Goal: Book appointment/travel/reservation

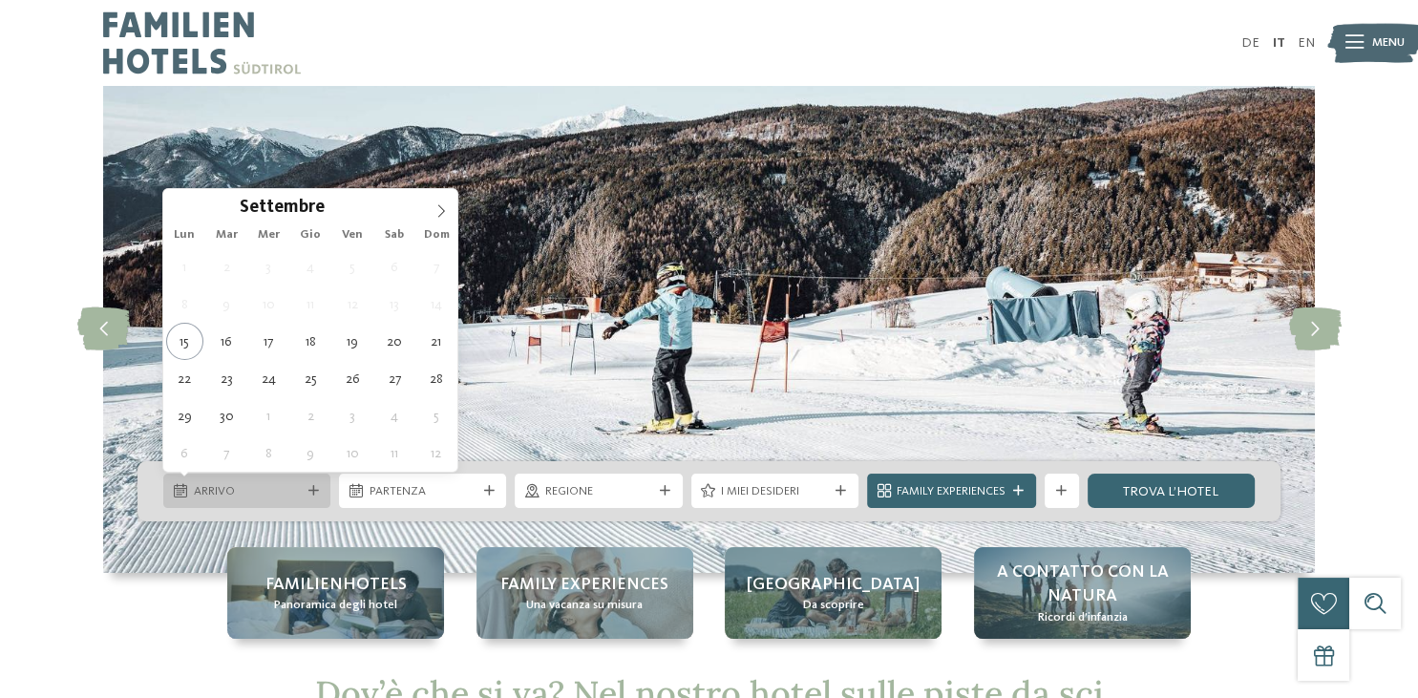
click at [181, 489] on icon at bounding box center [180, 490] width 13 height 13
click at [446, 212] on icon at bounding box center [440, 210] width 13 height 13
type input "****"
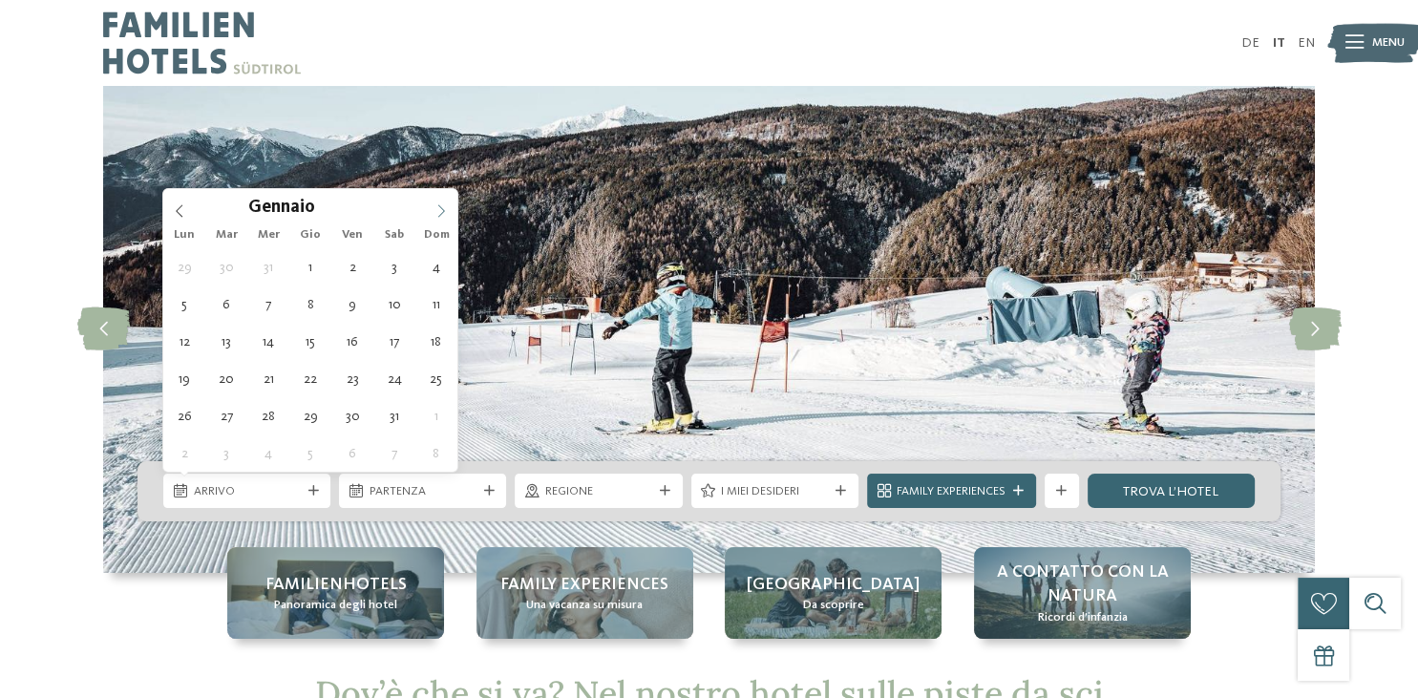
click at [446, 212] on icon at bounding box center [440, 210] width 13 height 13
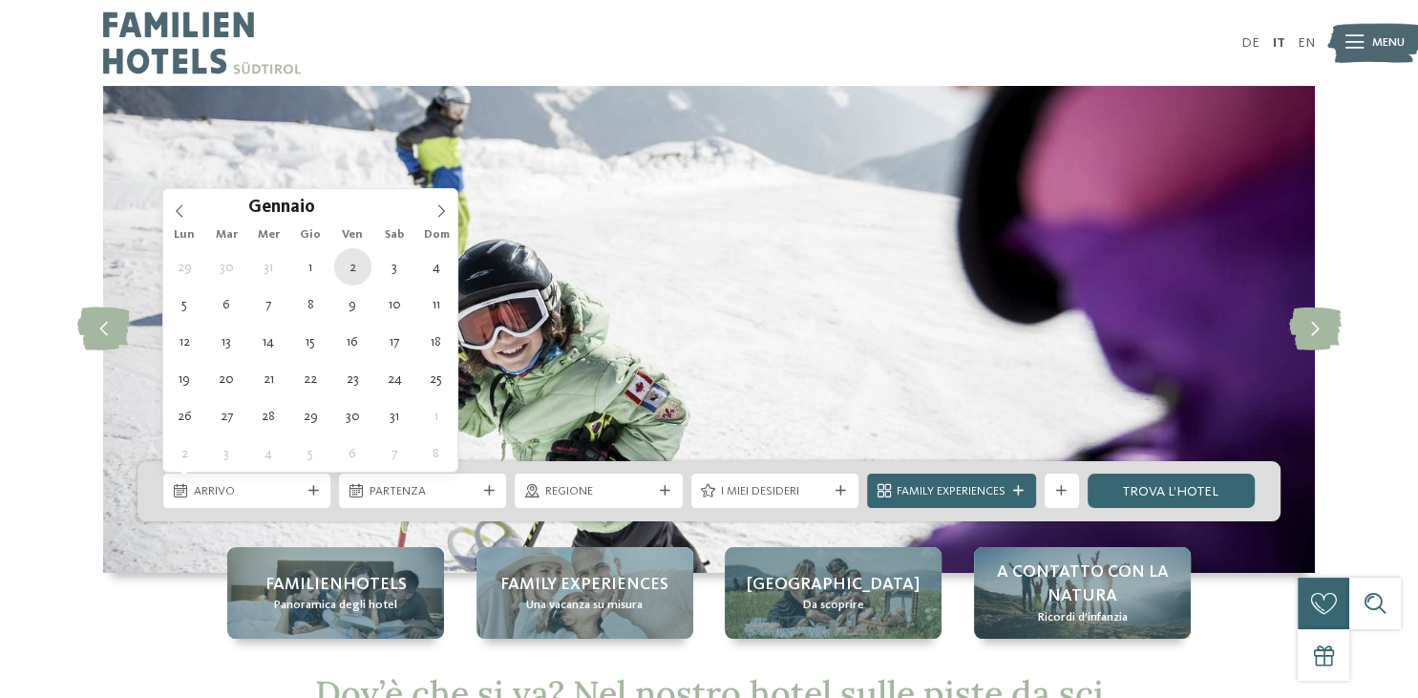
type div "[DATE]"
type input "****"
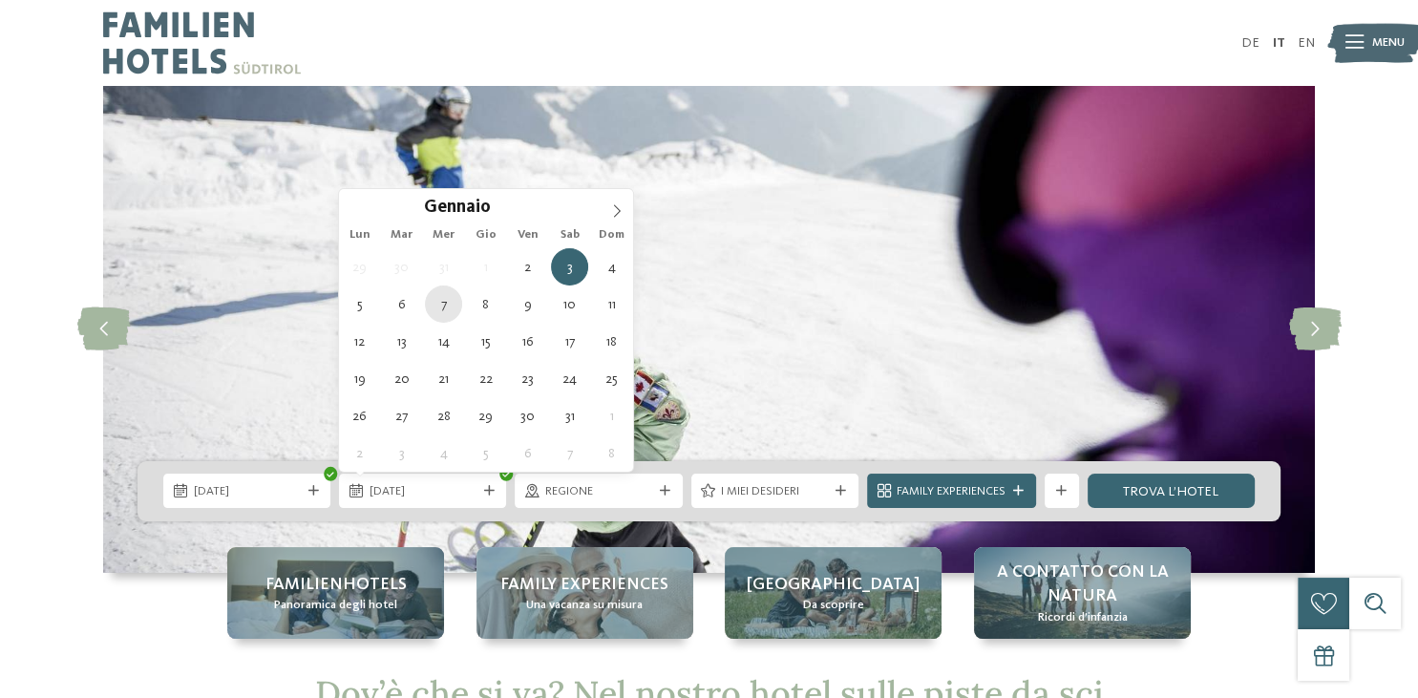
type div "[DATE]"
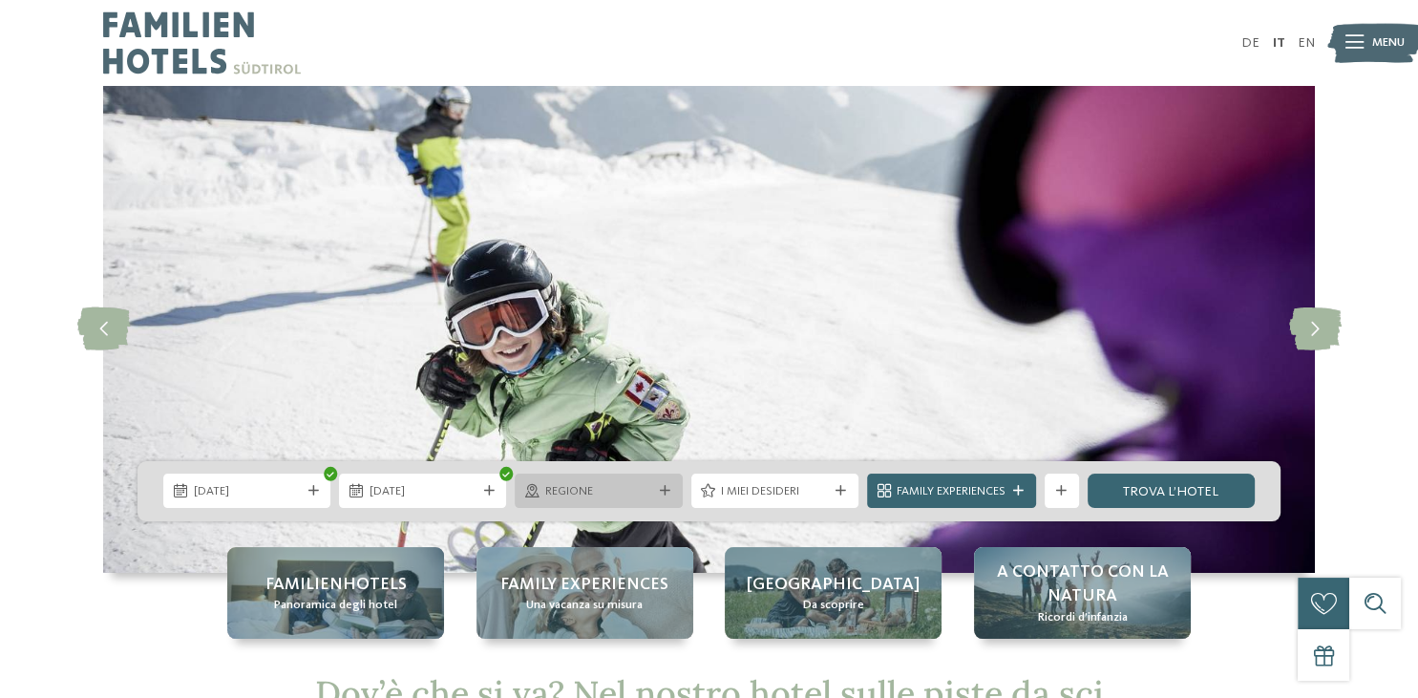
click at [648, 496] on span "Regione" at bounding box center [598, 491] width 107 height 17
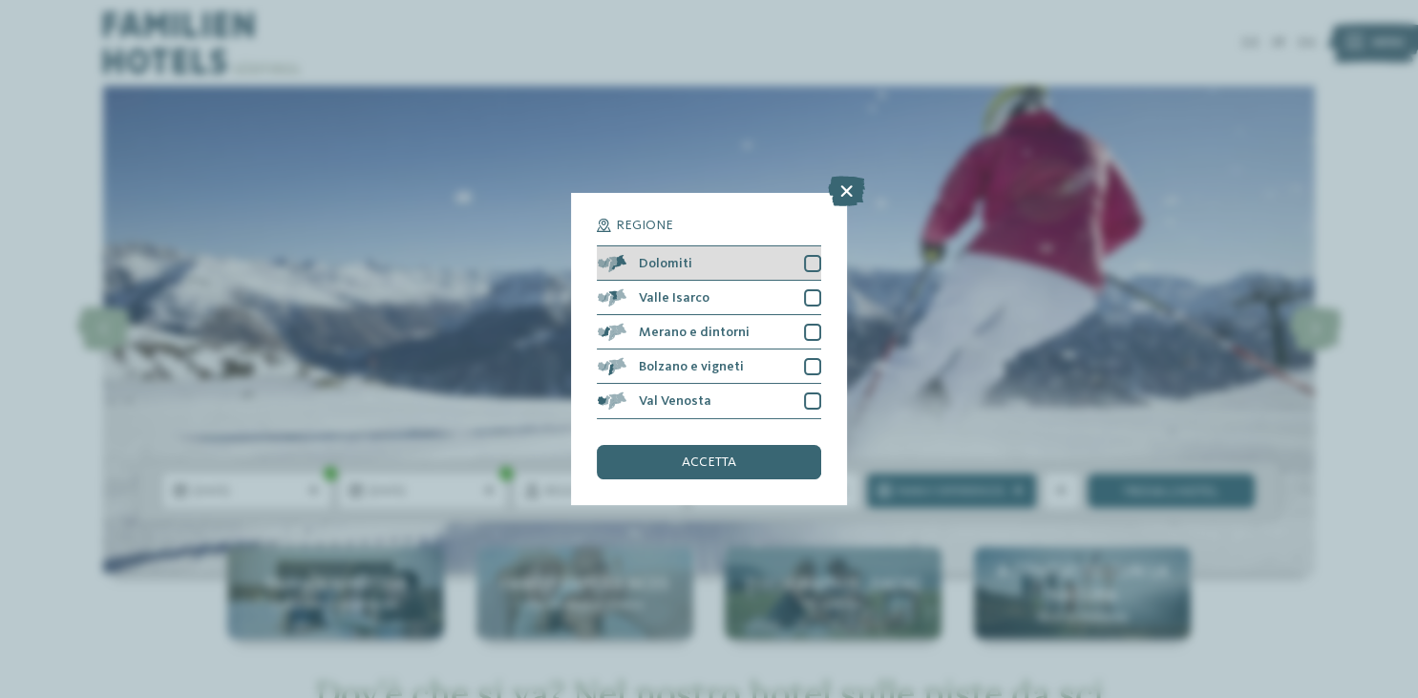
click at [710, 255] on div "Dolomiti" at bounding box center [708, 263] width 223 height 34
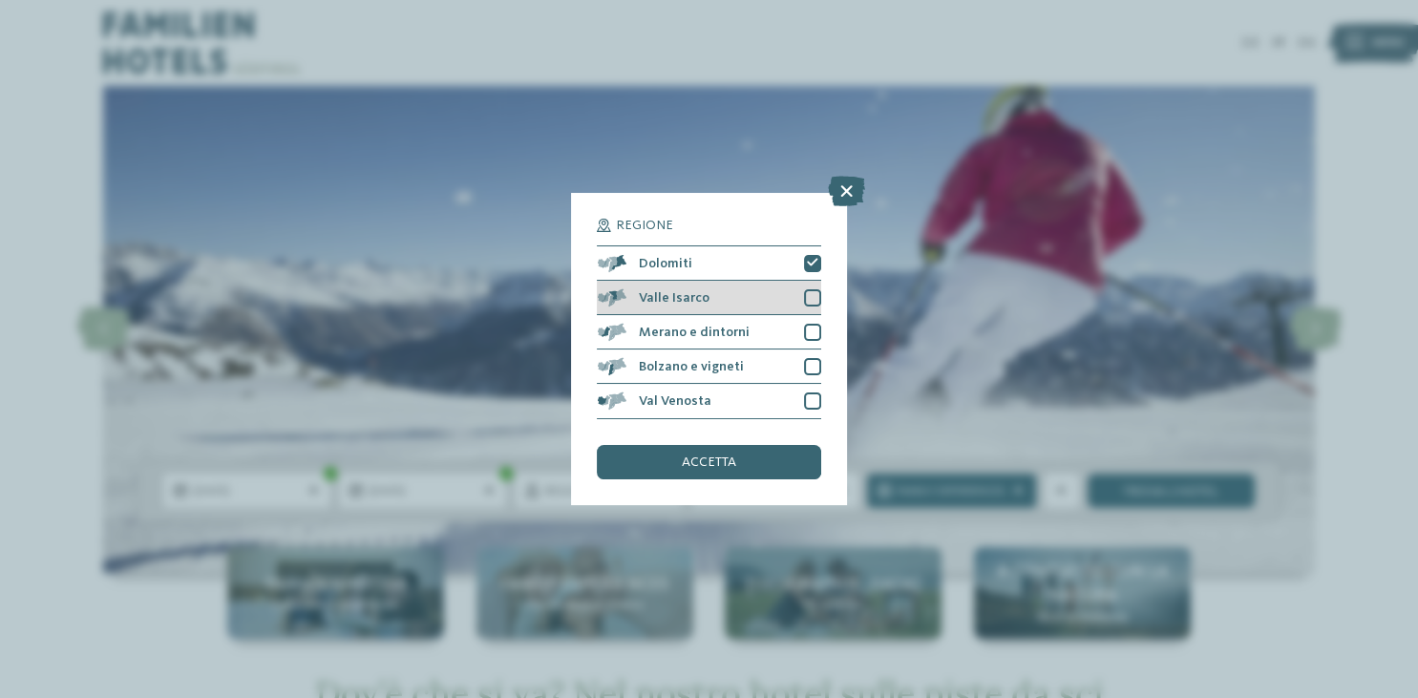
click at [708, 296] on div "Valle Isarco" at bounding box center [708, 298] width 223 height 34
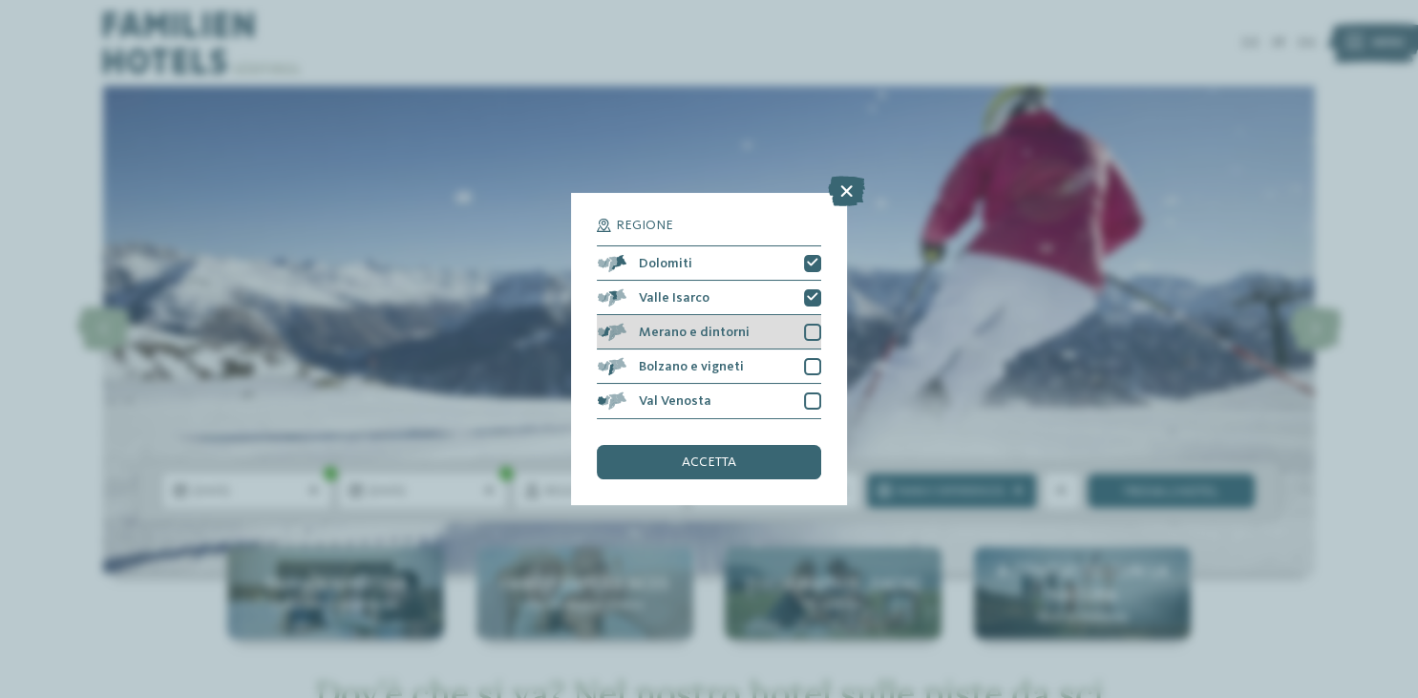
click at [707, 328] on span "Merano e dintorni" at bounding box center [694, 332] width 111 height 13
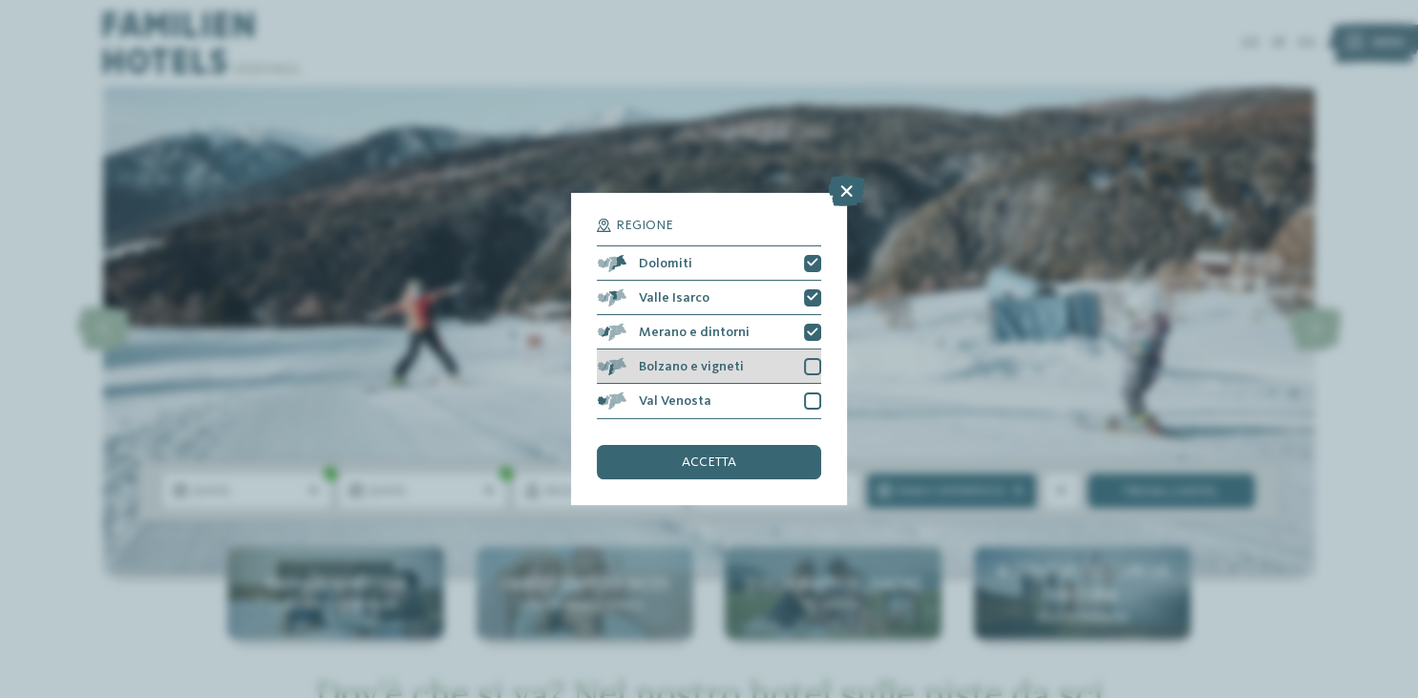
click at [735, 372] on span "Bolzano e vigneti" at bounding box center [691, 366] width 105 height 13
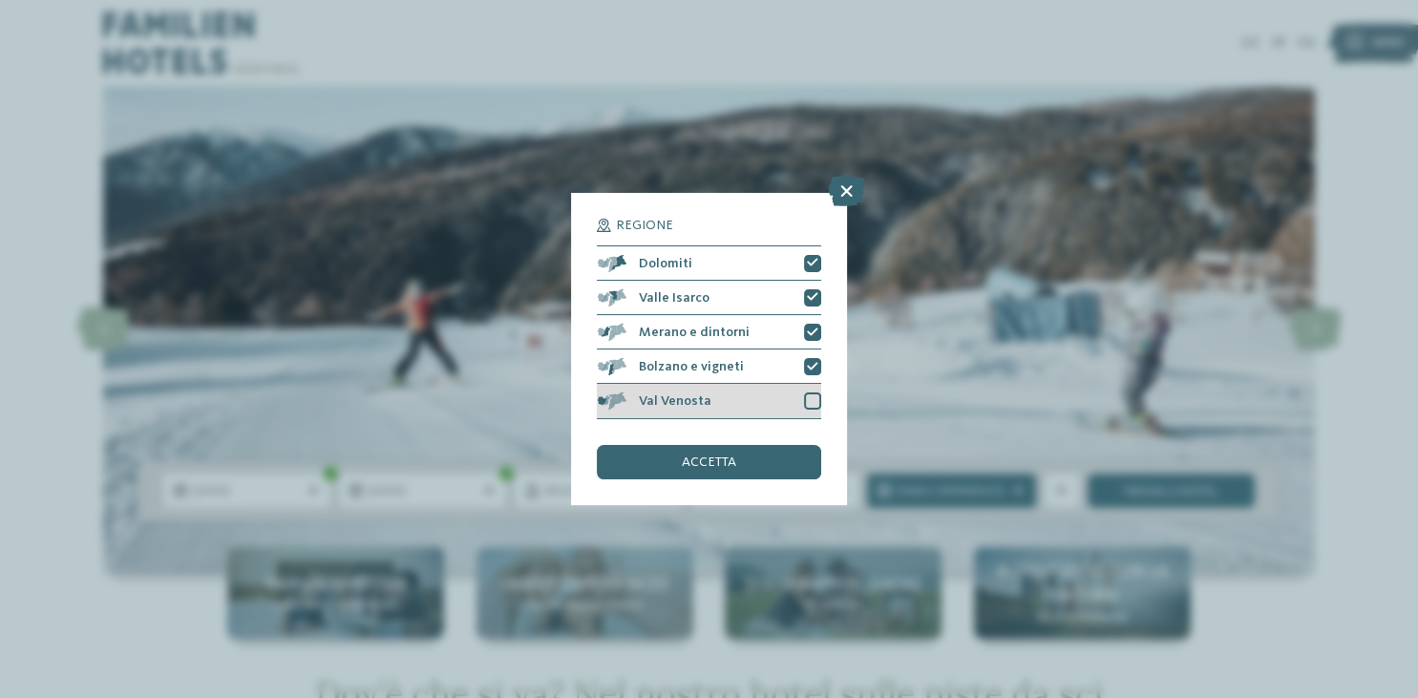
click at [754, 412] on div "Val Venosta" at bounding box center [708, 401] width 223 height 34
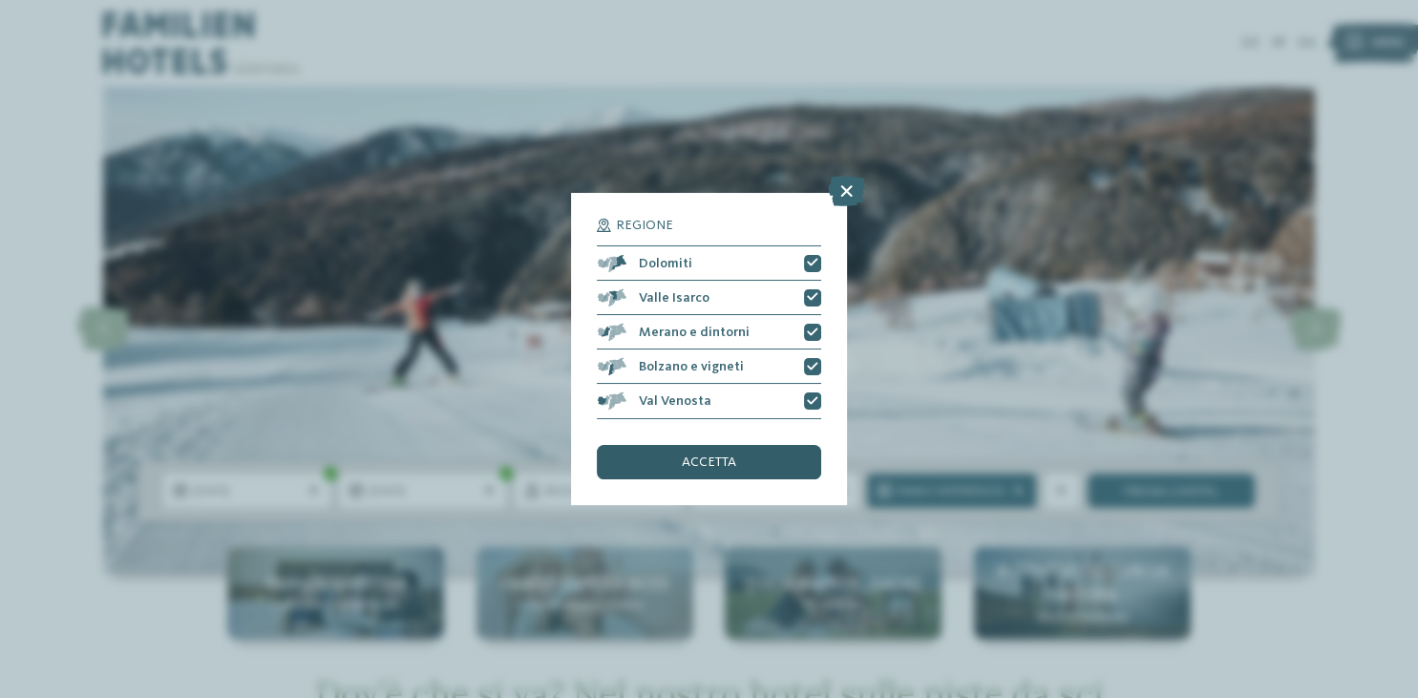
click at [747, 472] on div "accetta" at bounding box center [708, 462] width 223 height 34
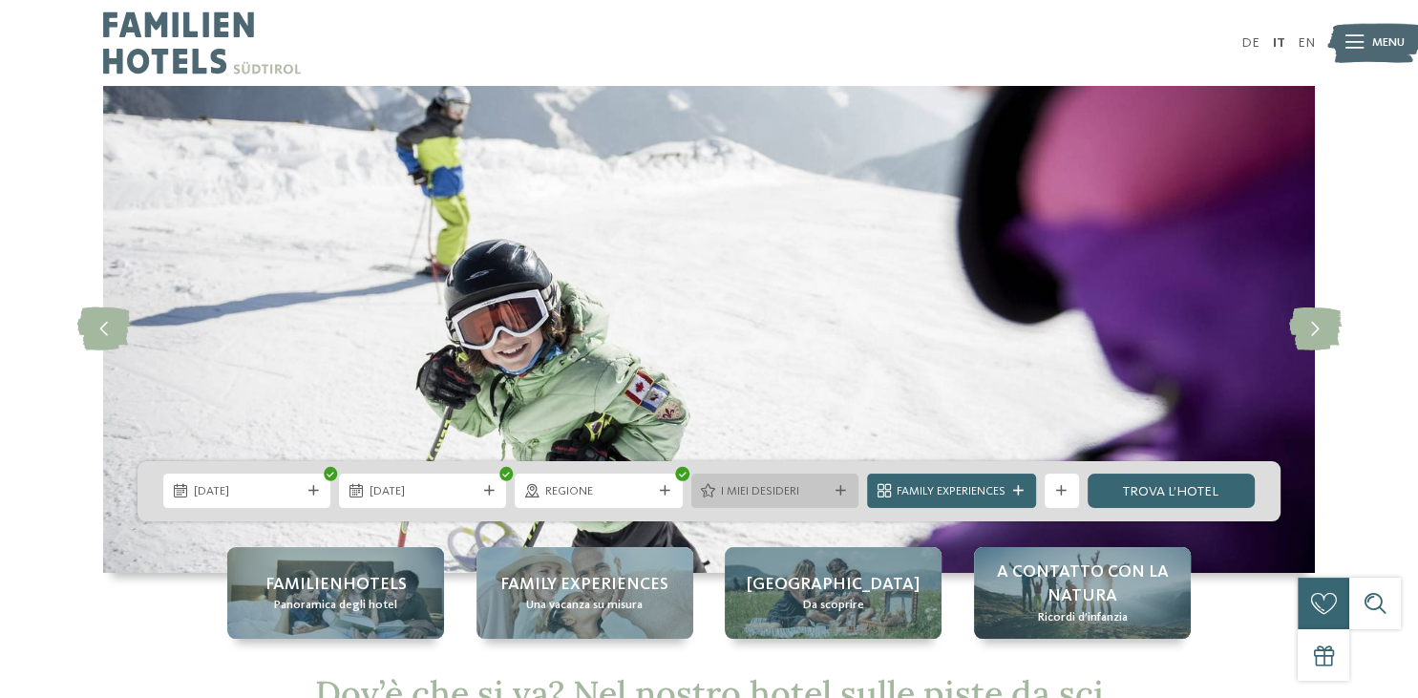
click at [787, 491] on span "I miei desideri" at bounding box center [774, 491] width 107 height 17
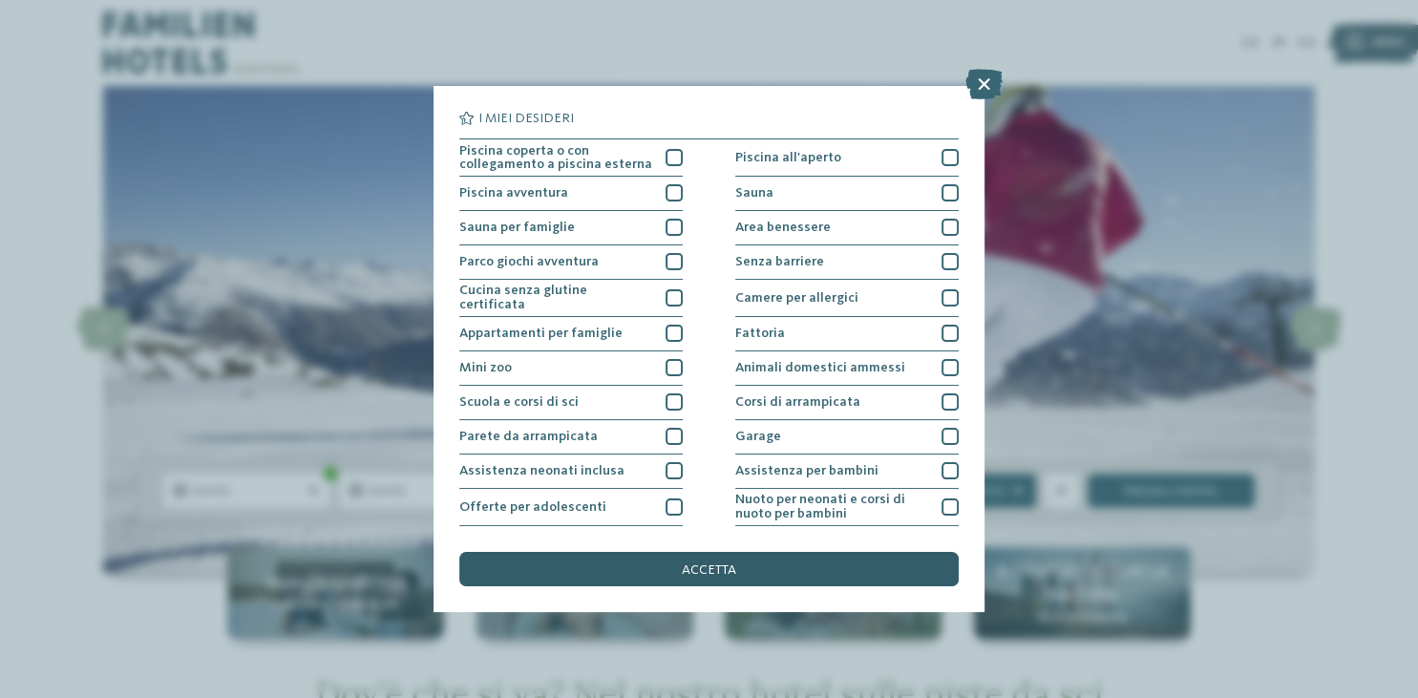
click at [764, 582] on div "accetta" at bounding box center [708, 569] width 498 height 34
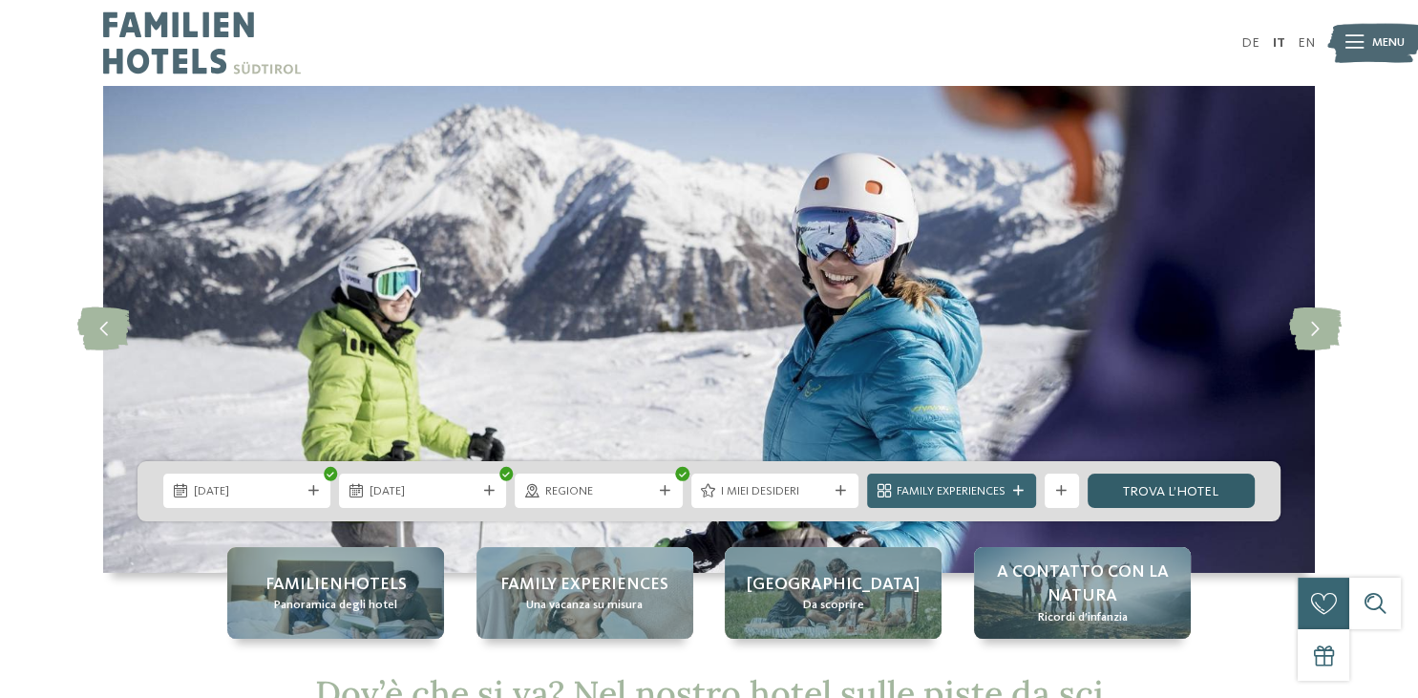
click at [1185, 495] on link "trova l’hotel" at bounding box center [1170, 491] width 167 height 34
